Goal: Transaction & Acquisition: Purchase product/service

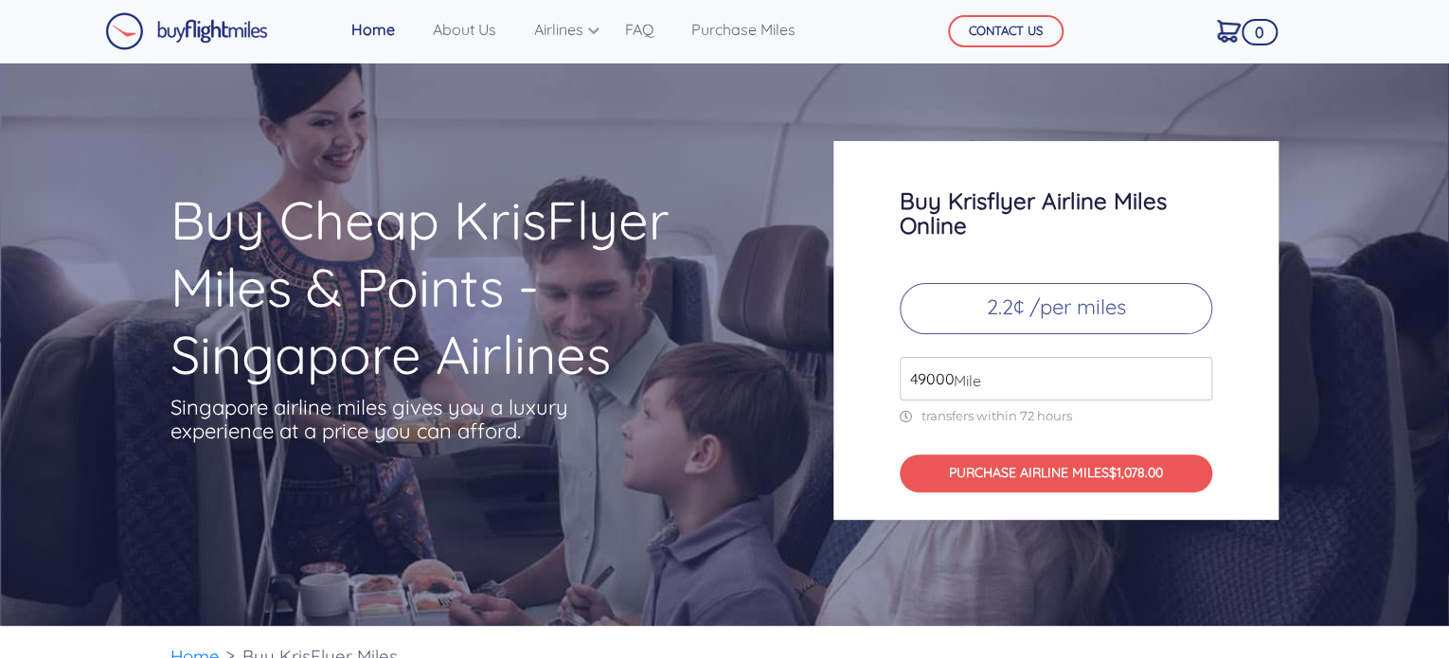
scroll to position [11, 0]
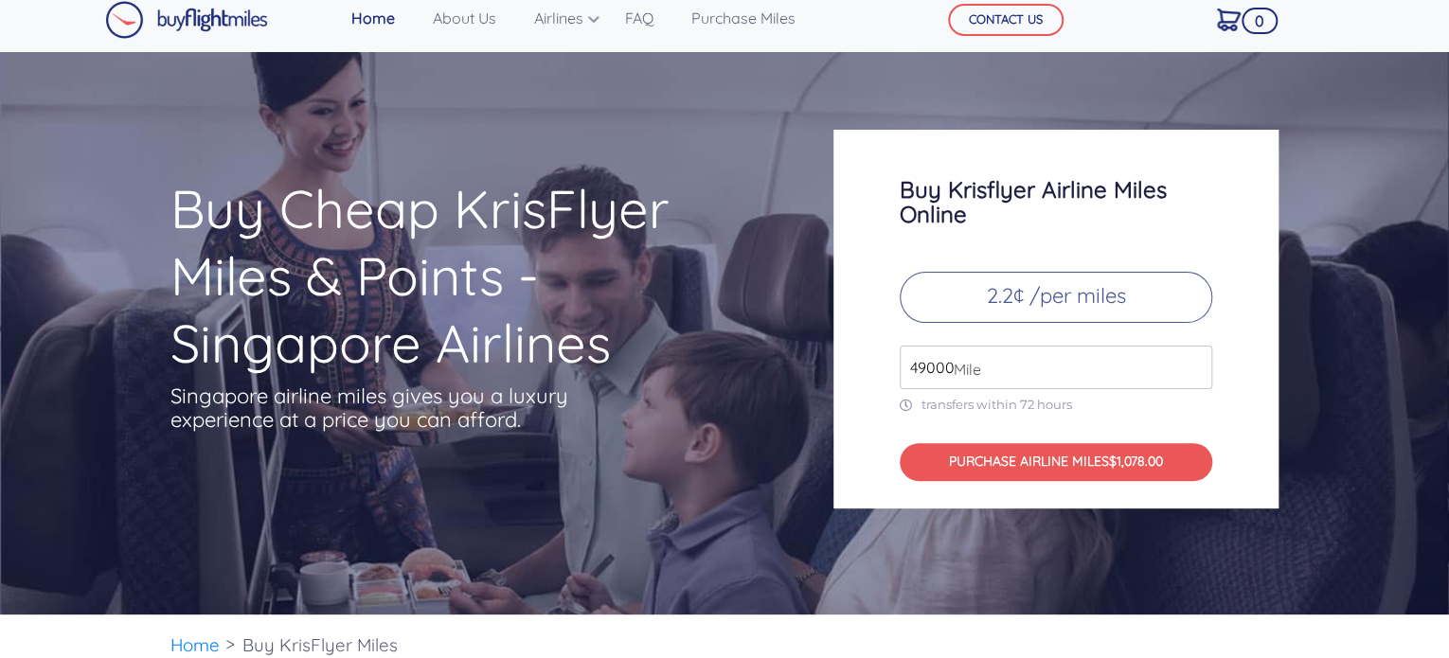
click at [1026, 369] on input "49000" at bounding box center [1056, 368] width 312 height 44
type input "50000"
click at [1190, 359] on input "50000" at bounding box center [1056, 368] width 312 height 44
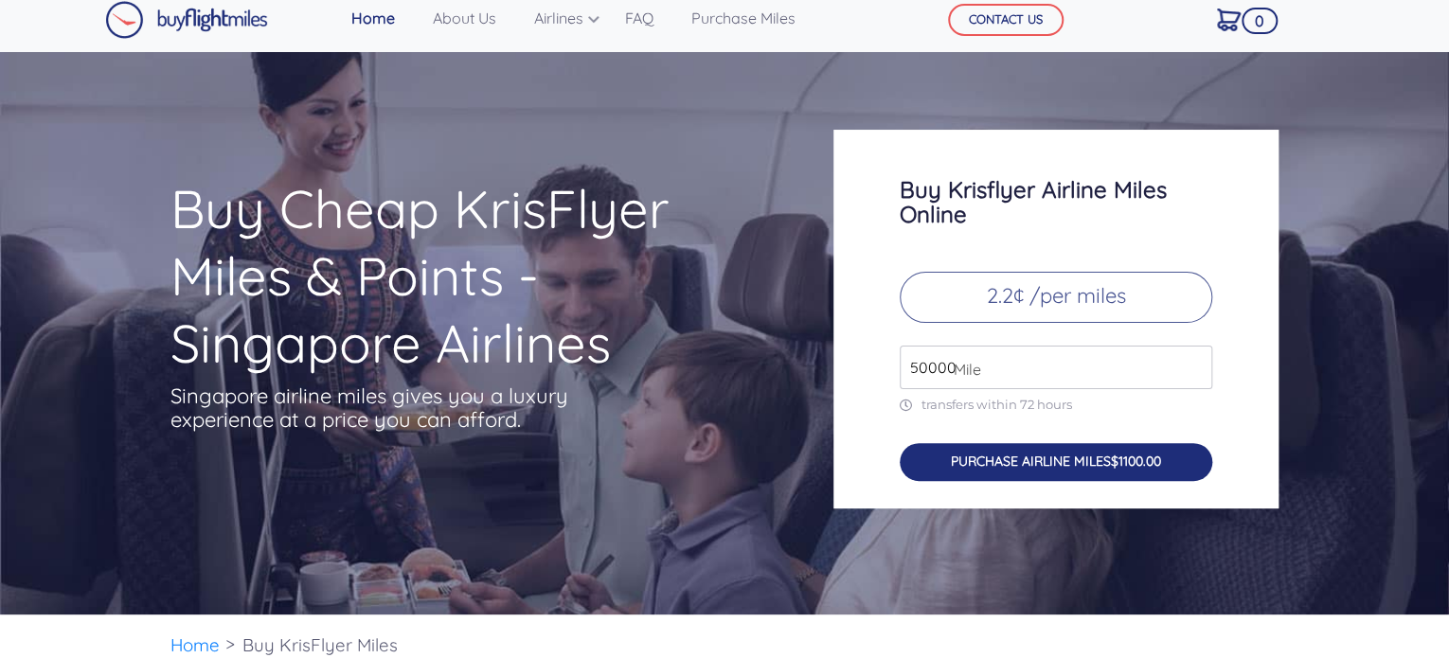
click at [1061, 445] on button "PURCHASE AIRLINE MILES $1100.00" at bounding box center [1056, 462] width 312 height 39
click at [1032, 461] on button "PURCHASE AIRLINE MILES $1100.00" at bounding box center [1056, 462] width 312 height 39
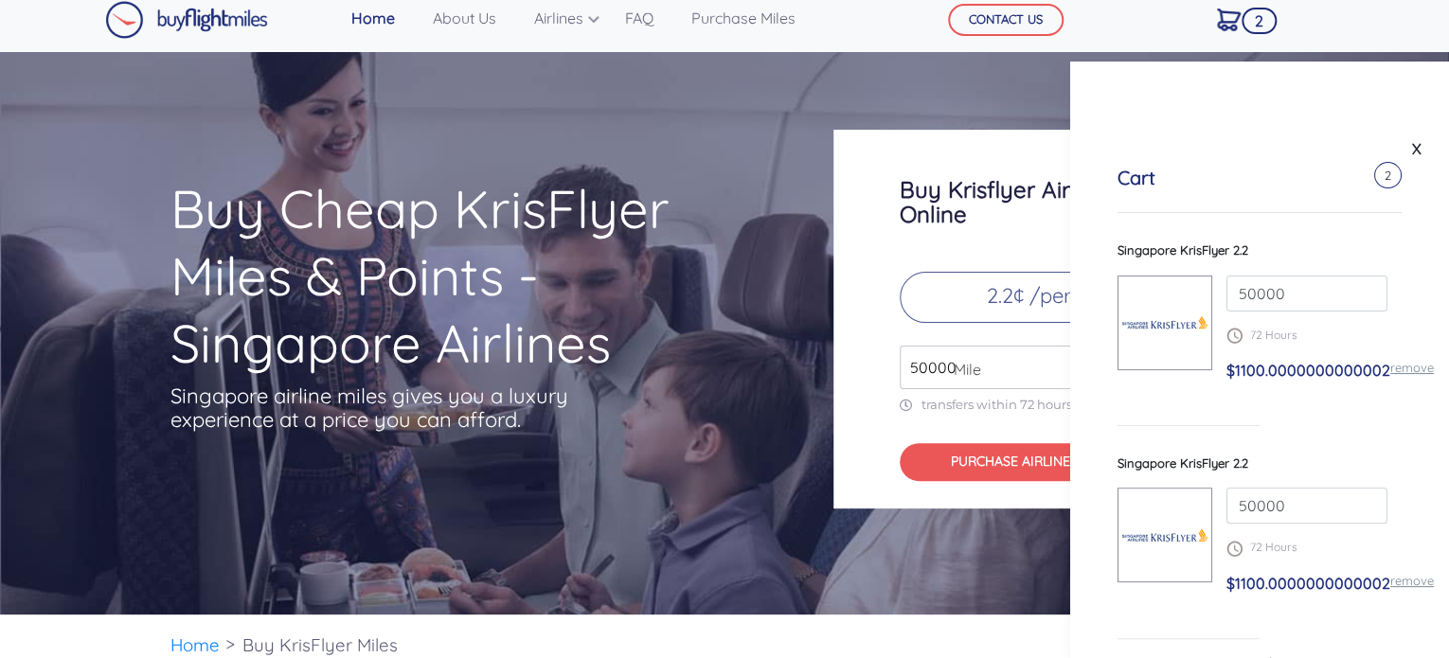
click at [1390, 580] on link "remove" at bounding box center [1412, 580] width 44 height 15
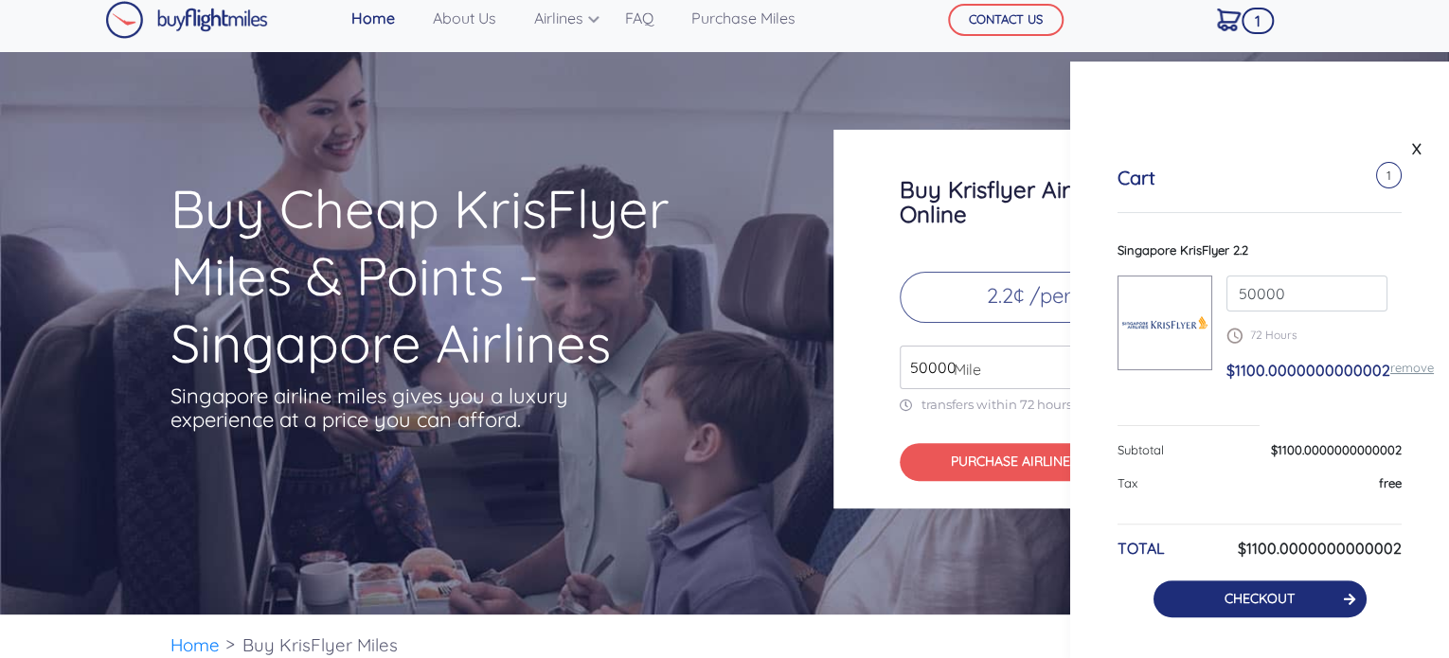
click at [1246, 599] on link "CHECKOUT" at bounding box center [1259, 598] width 70 height 17
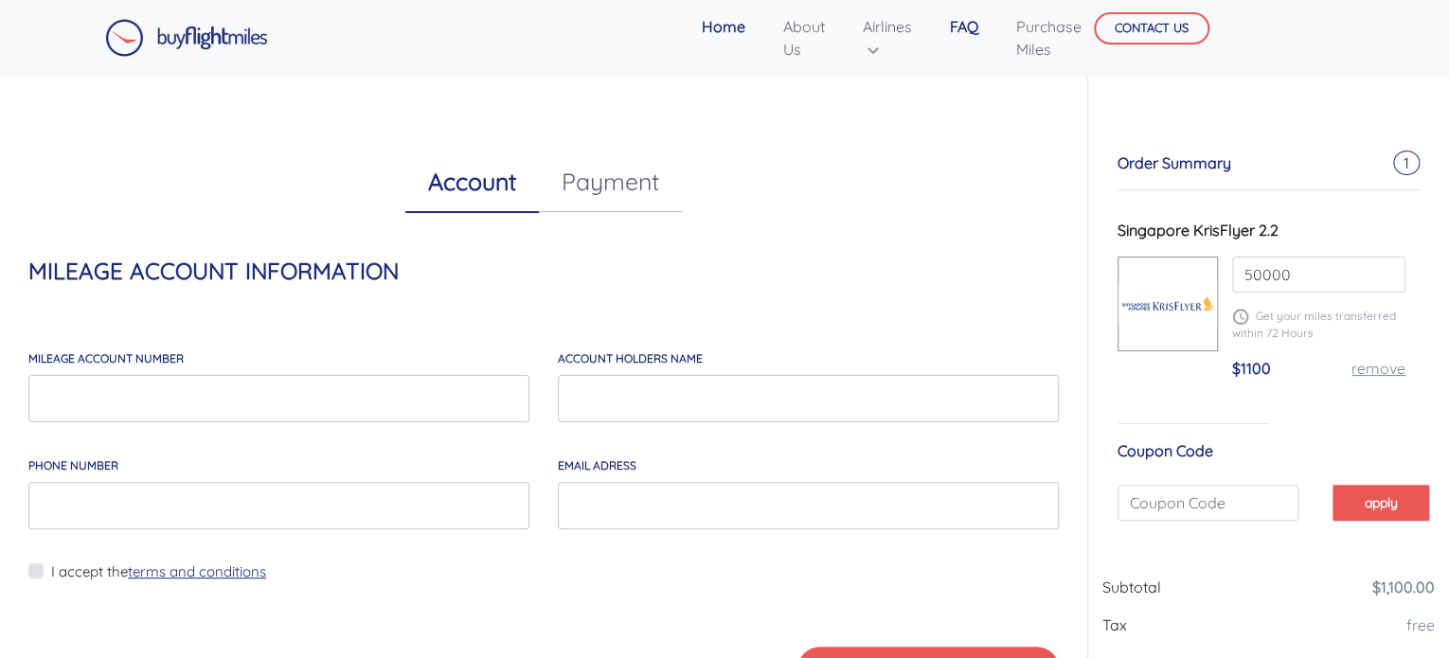
click at [958, 27] on link "FAQ" at bounding box center [964, 27] width 44 height 38
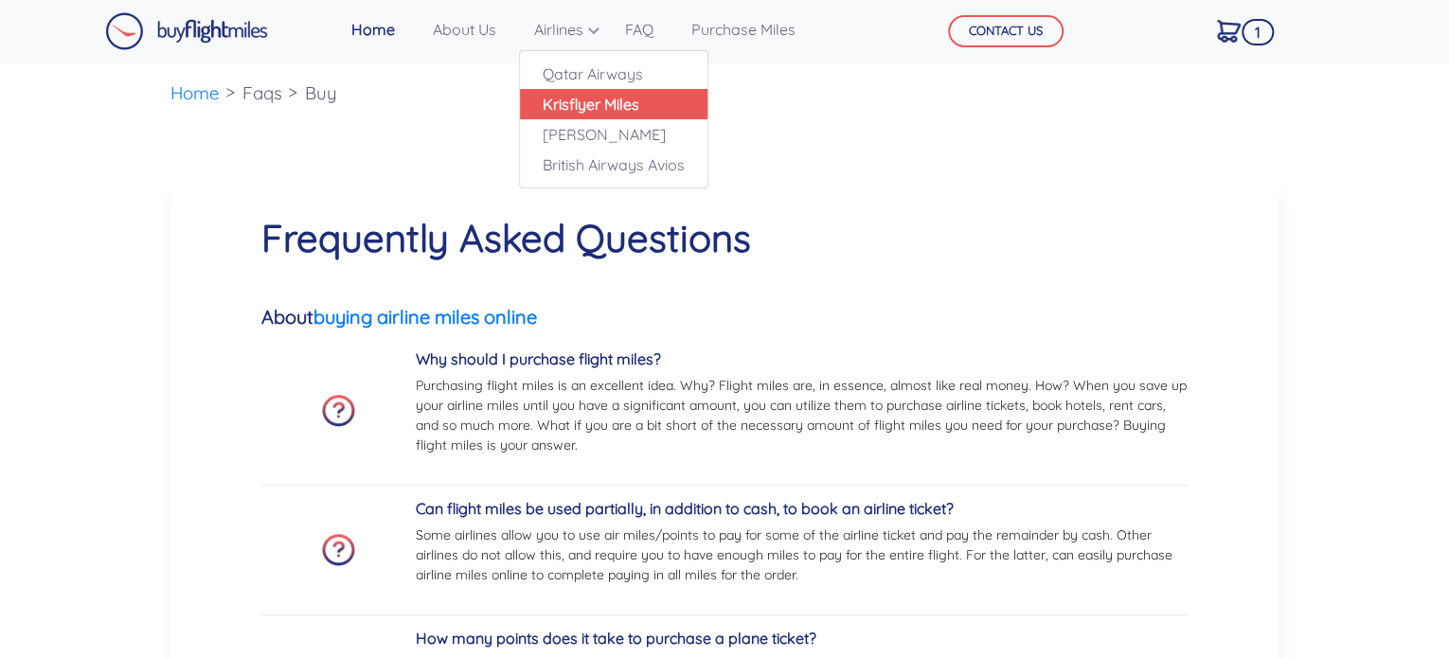
click at [569, 104] on link "Krisflyer Miles" at bounding box center [613, 104] width 187 height 30
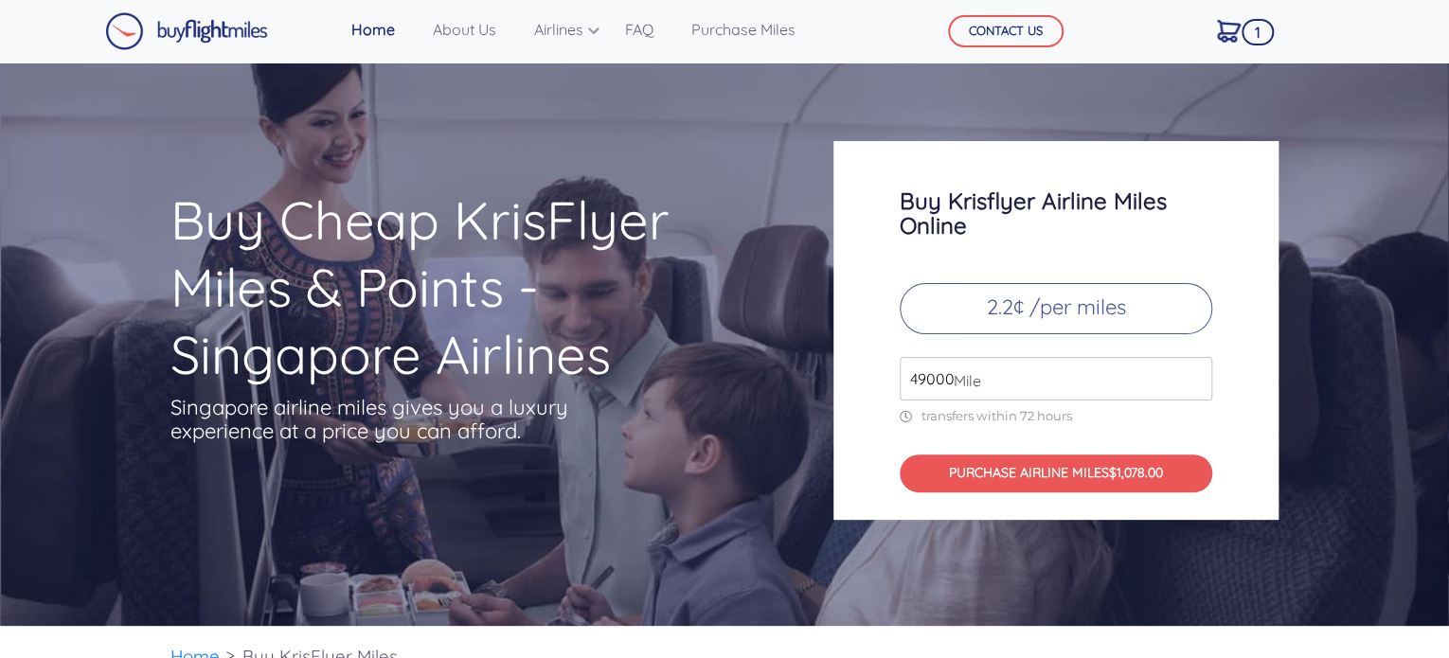
click at [989, 379] on input "49000" at bounding box center [1056, 379] width 312 height 44
click at [1193, 382] on input "49000" at bounding box center [1056, 379] width 312 height 44
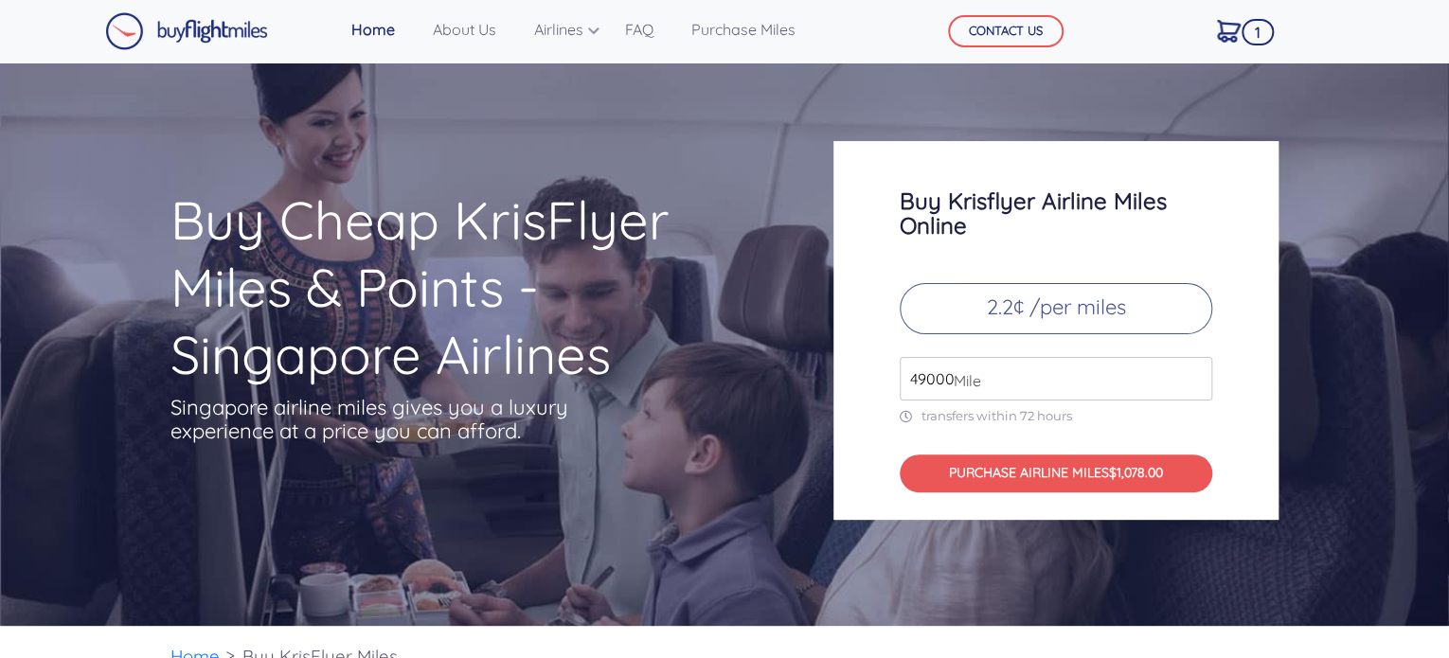
click at [1193, 382] on input "49000" at bounding box center [1056, 379] width 312 height 44
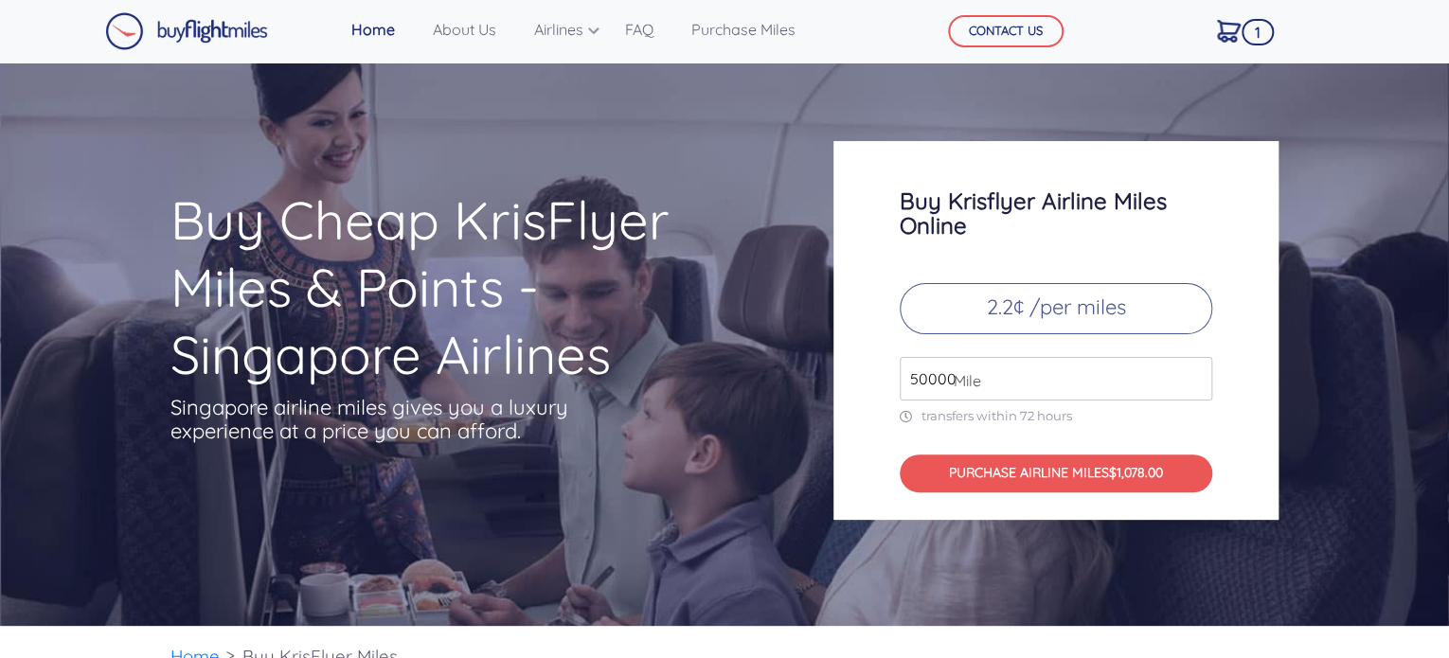
type input "50000"
click at [1199, 368] on input "50000" at bounding box center [1056, 379] width 312 height 44
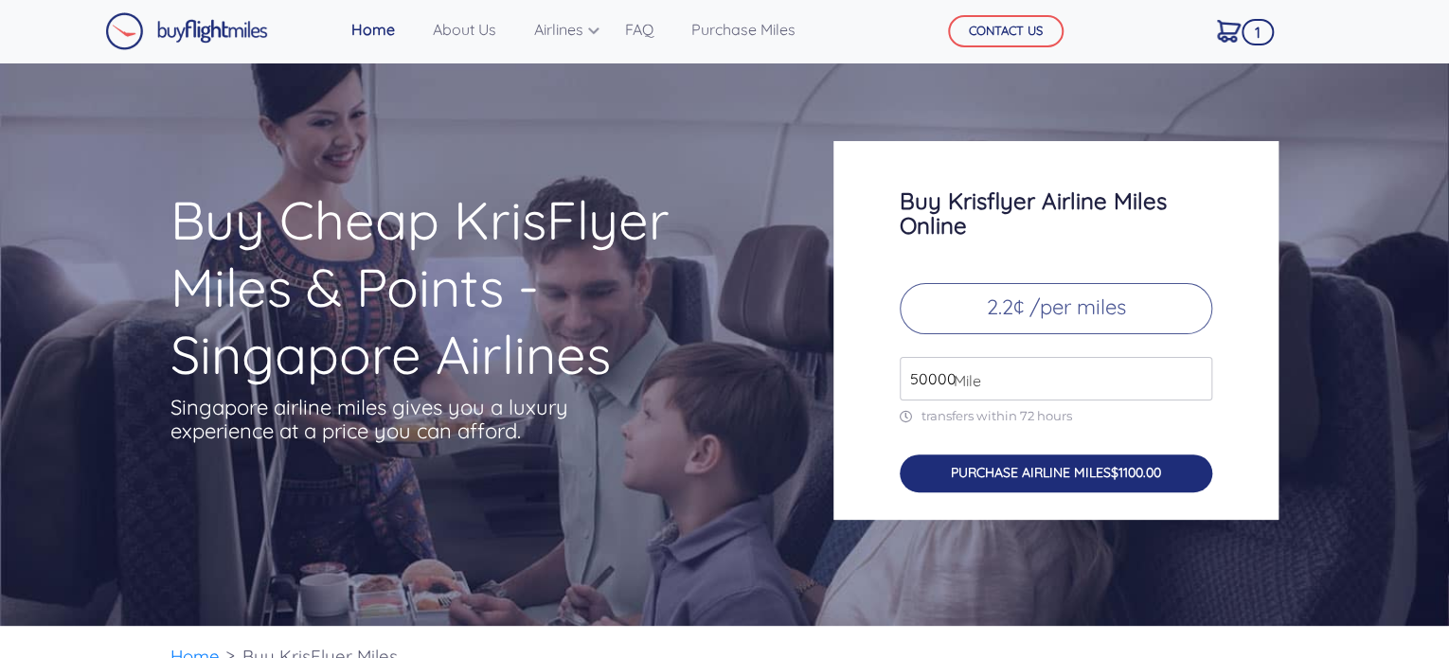
click at [1047, 467] on button "PURCHASE AIRLINE MILES $1100.00" at bounding box center [1056, 474] width 312 height 39
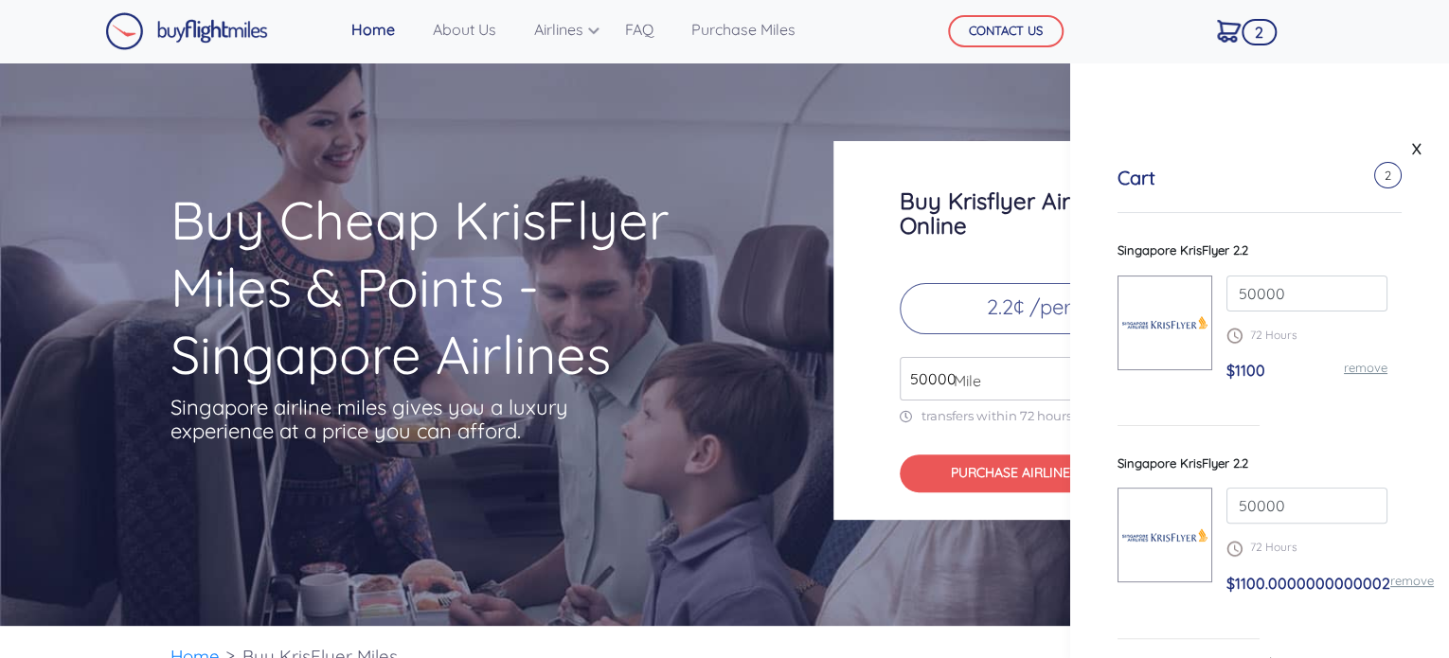
click at [1353, 371] on link "remove" at bounding box center [1366, 367] width 44 height 15
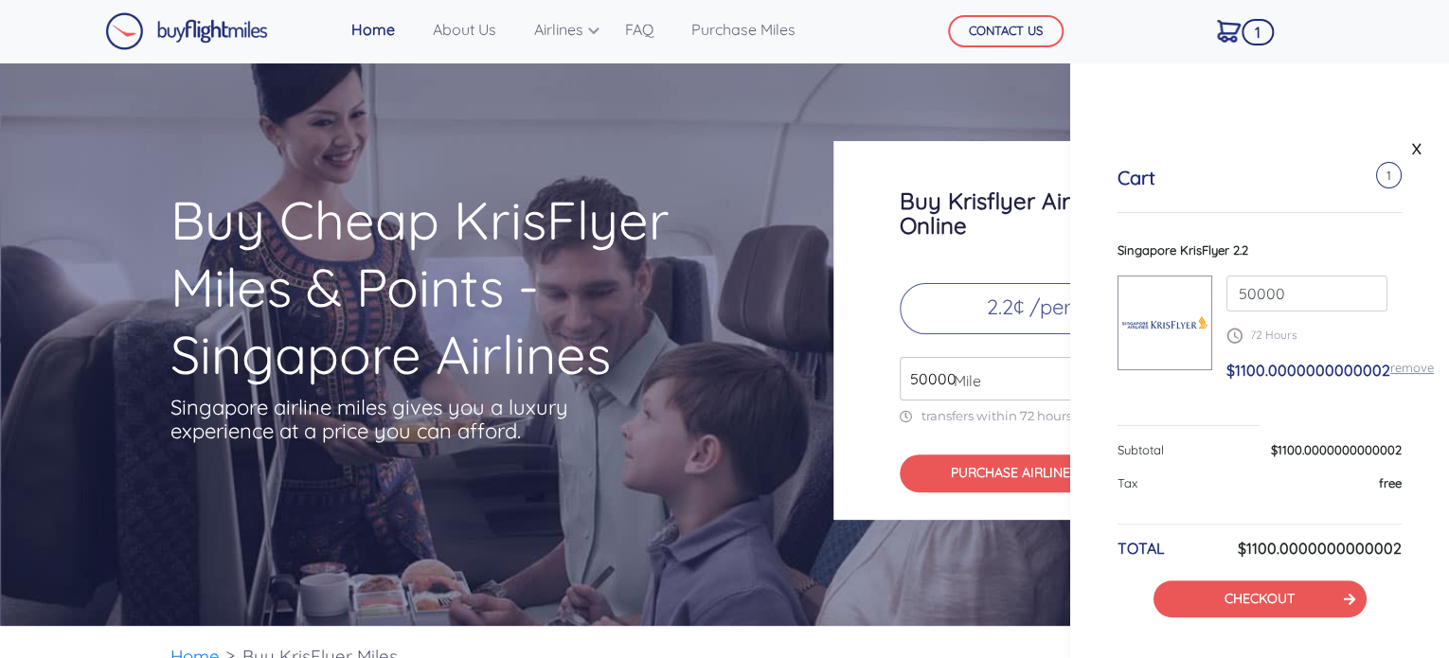
click at [1405, 373] on link "remove" at bounding box center [1412, 367] width 44 height 15
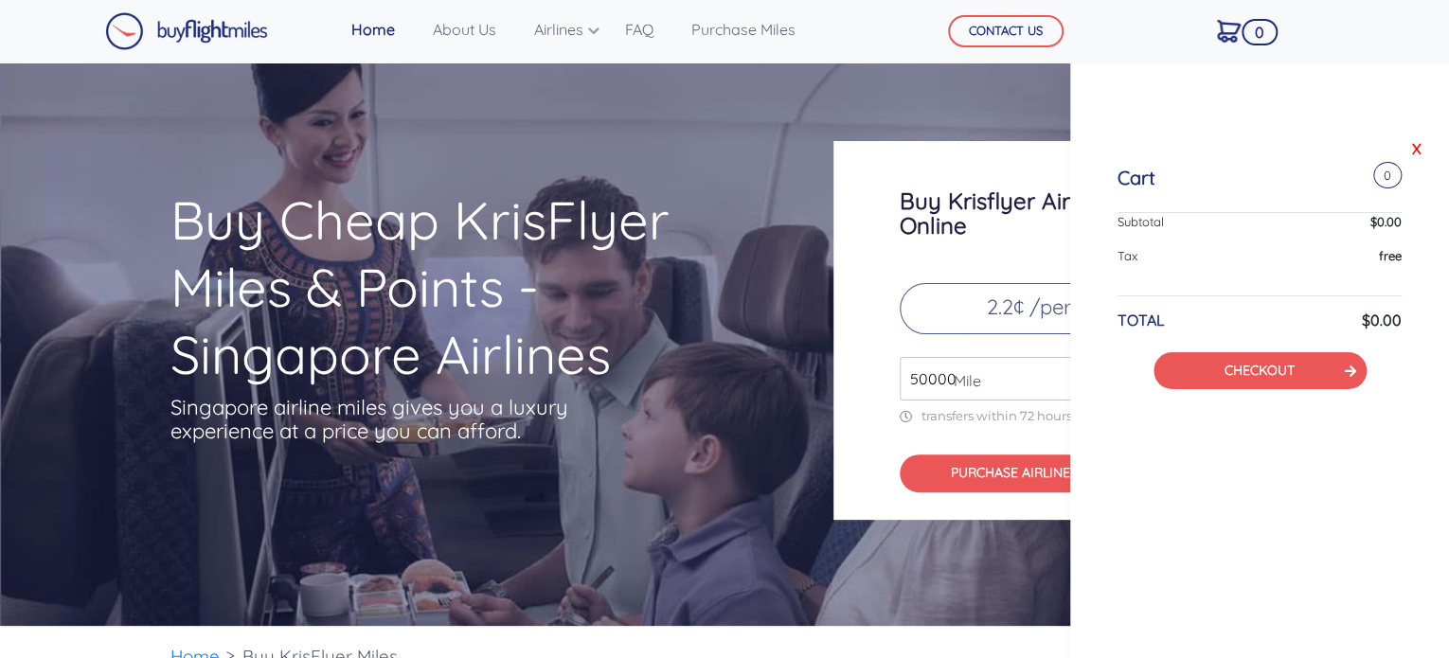
click at [1418, 143] on link "X" at bounding box center [1416, 148] width 19 height 28
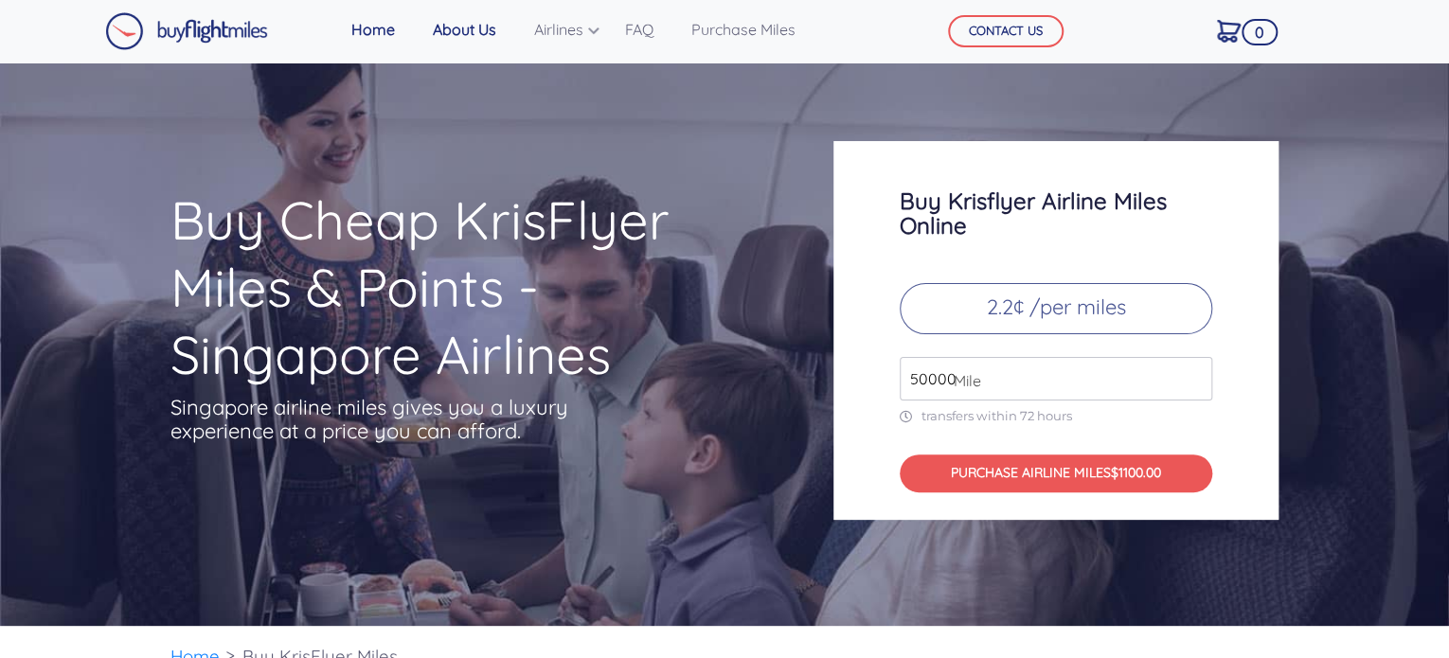
click at [460, 33] on link "About Us" at bounding box center [464, 29] width 79 height 38
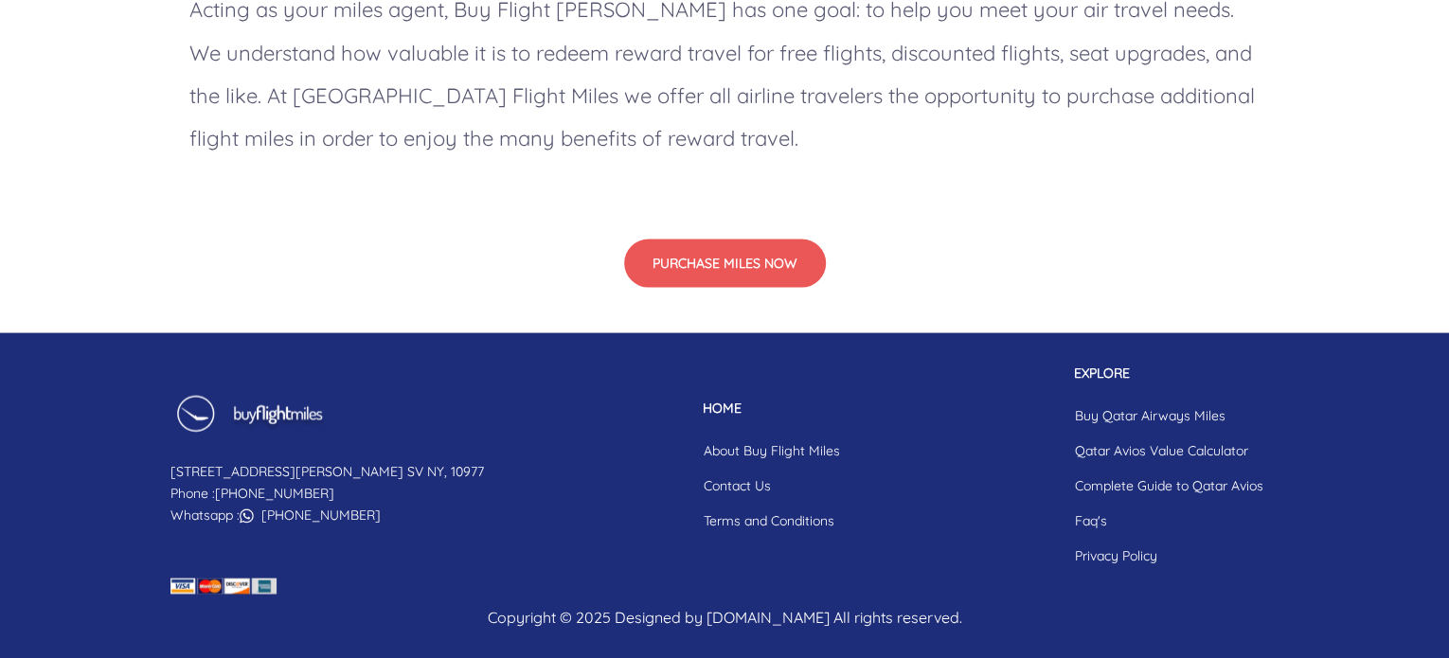
scroll to position [1806, 0]
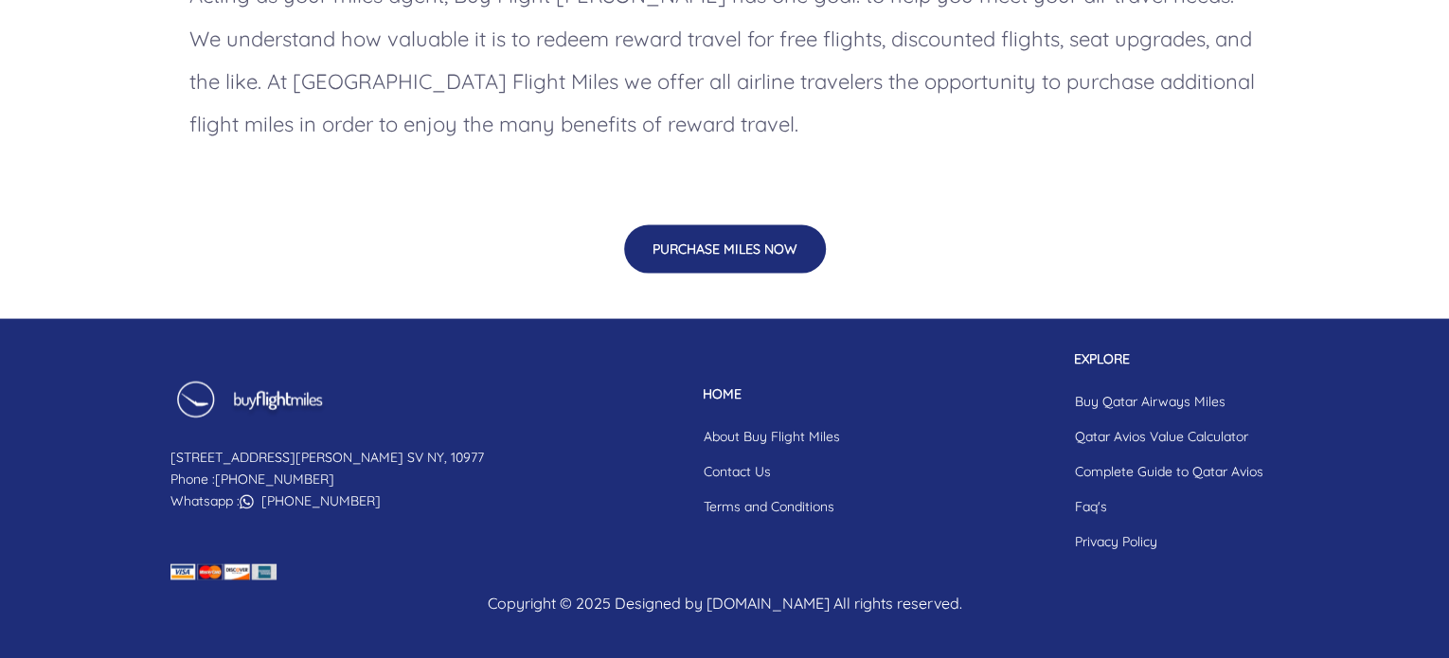
click at [720, 238] on button "PURCHASE MILES NOW" at bounding box center [725, 248] width 202 height 48
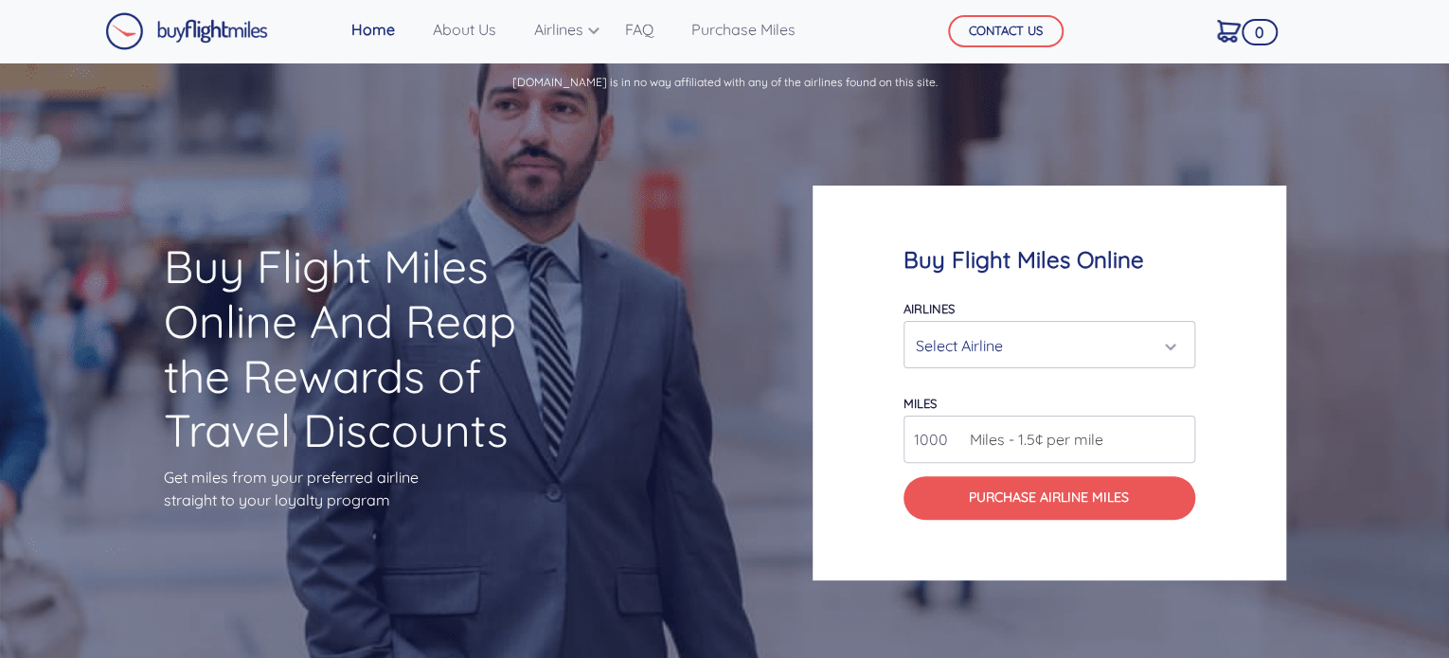
click at [1167, 345] on div "Select Airline" at bounding box center [1044, 346] width 256 height 36
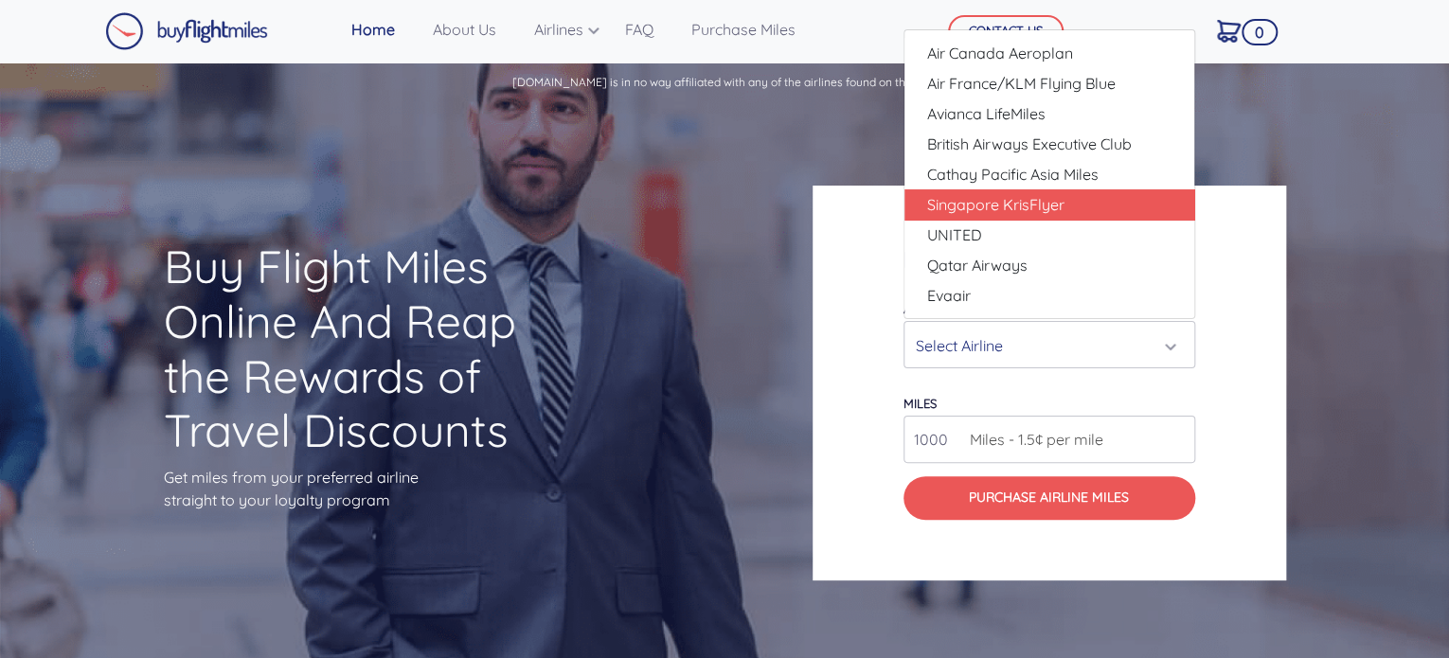
click at [1029, 203] on span "Singapore KrisFlyer" at bounding box center [995, 204] width 137 height 23
select select "Singapore KrisFlyer"
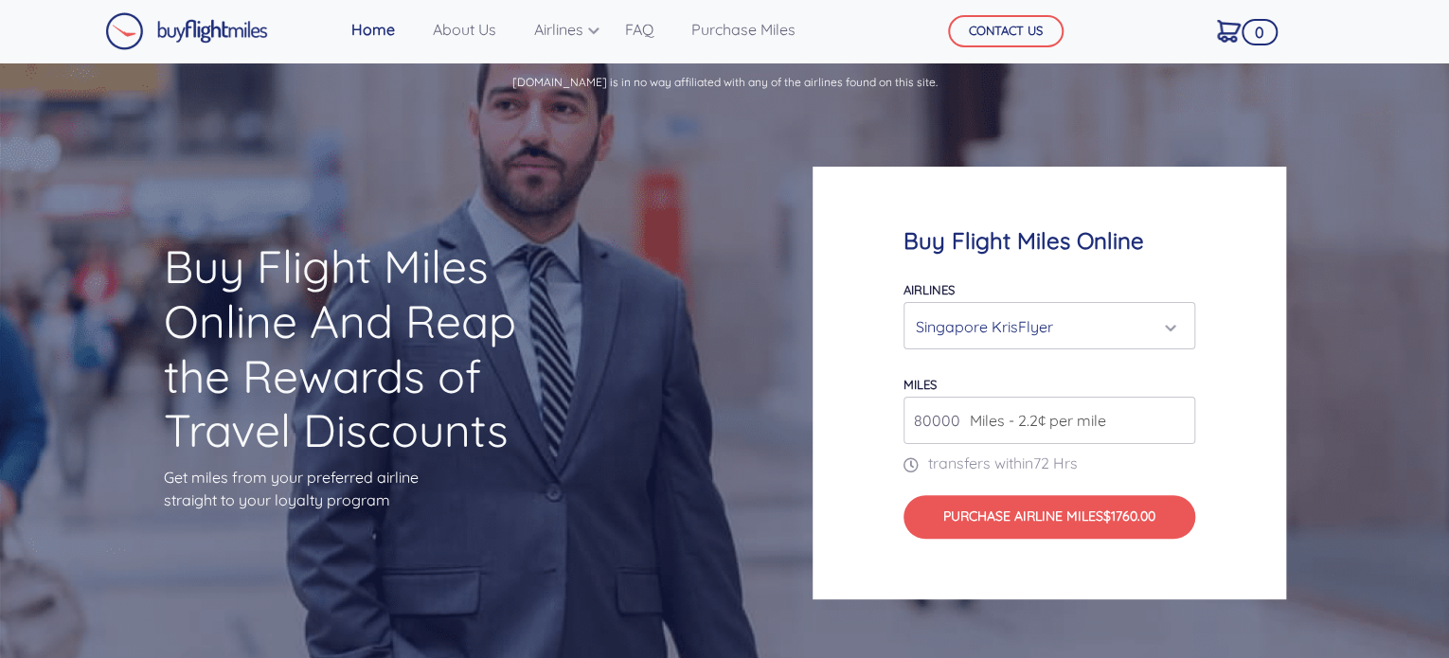
click at [1172, 423] on input "80000" at bounding box center [1049, 420] width 292 height 47
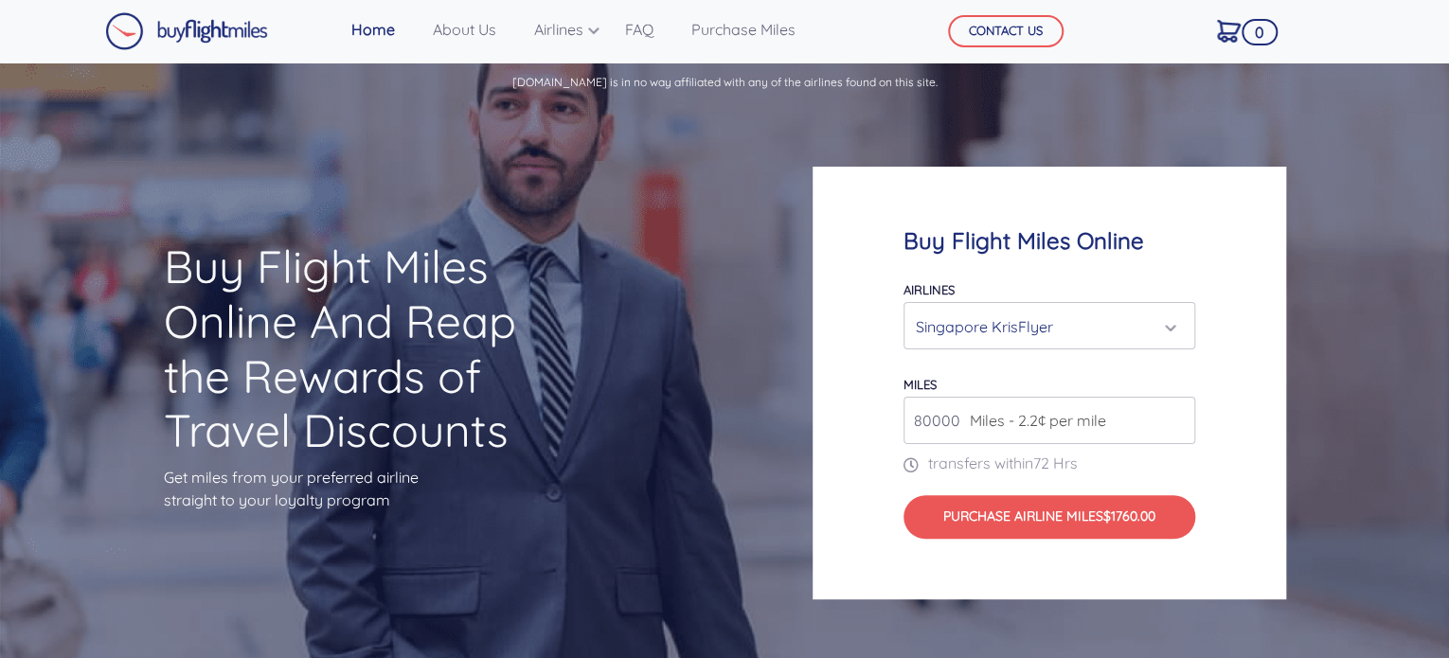
click at [1172, 423] on input "80000" at bounding box center [1049, 420] width 292 height 47
click at [1174, 422] on input "80000" at bounding box center [1049, 420] width 292 height 47
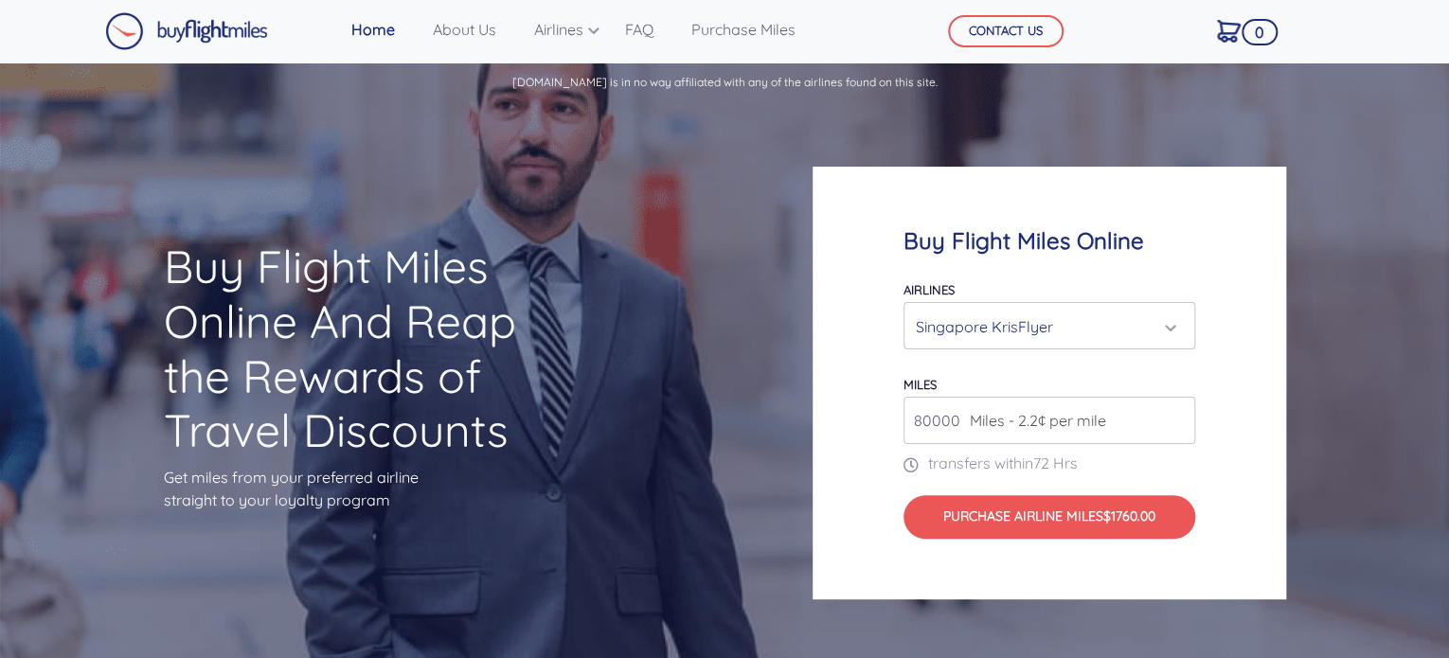
click at [928, 421] on input "80000" at bounding box center [1049, 420] width 292 height 47
click at [953, 421] on input "80000" at bounding box center [1049, 420] width 292 height 47
drag, startPoint x: 953, startPoint y: 421, endPoint x: 879, endPoint y: 435, distance: 75.0
click at [879, 435] on div "Buy Flight Miles Online Airlines Air Canada Aeroplan Air France/KLM Flying Blue…" at bounding box center [1048, 383] width 473 height 433
type input "5"
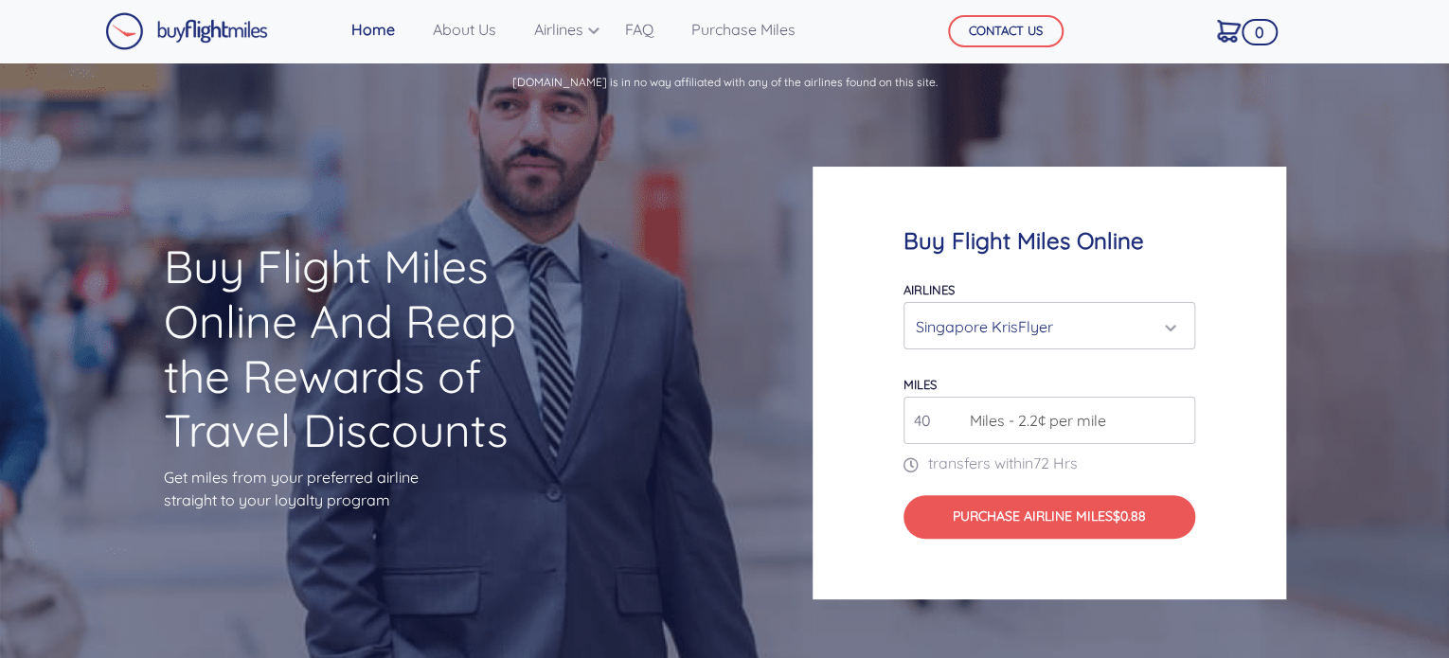
type input "4"
click at [918, 420] on input "60000" at bounding box center [1049, 420] width 292 height 47
type input "50000"
